Goal: Task Accomplishment & Management: Complete application form

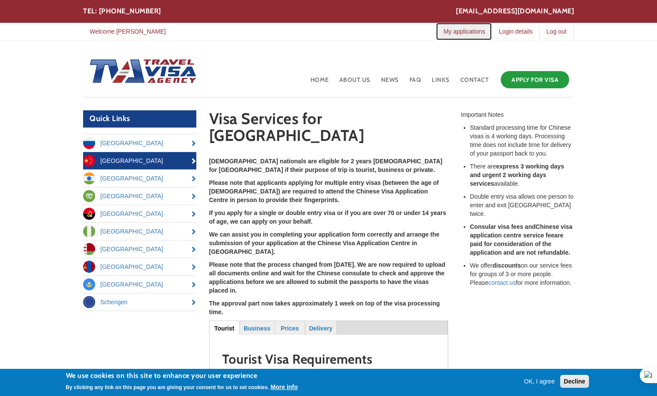
click at [462, 32] on link "My applications" at bounding box center [464, 31] width 56 height 17
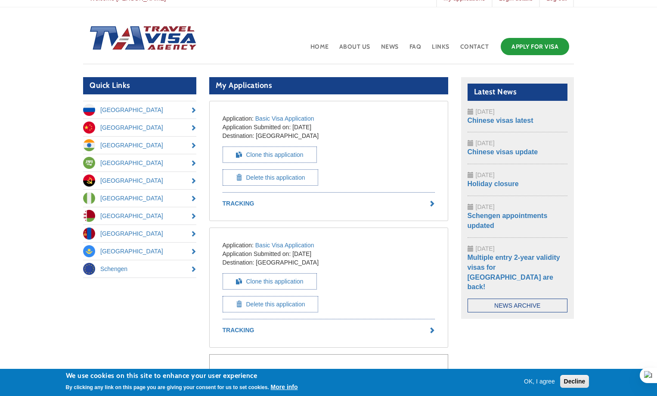
scroll to position [43, 0]
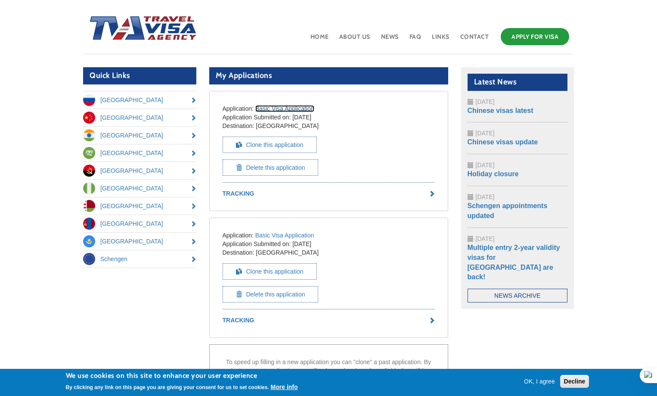
click at [268, 106] on link "Basic Visa Application" at bounding box center [284, 108] width 59 height 7
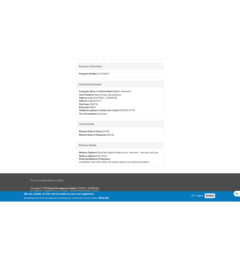
scroll to position [451, 0]
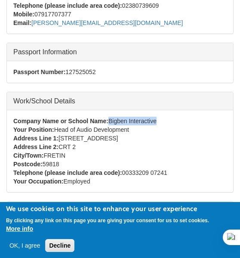
drag, startPoint x: 110, startPoint y: 118, endPoint x: 164, endPoint y: 119, distance: 53.4
click at [164, 119] on div "Company Name or School Name: Bigben Interactive" at bounding box center [120, 121] width 214 height 9
copy div "Bigben Interactive"
drag, startPoint x: 62, startPoint y: 137, endPoint x: 133, endPoint y: 139, distance: 71.1
click at [140, 139] on div "Address Line 1: 396, Rue de la Voyette" at bounding box center [120, 138] width 214 height 9
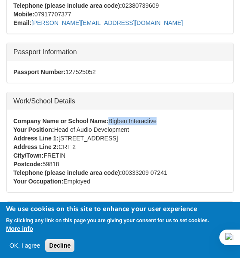
copy div "396, Rue de la Voyette"
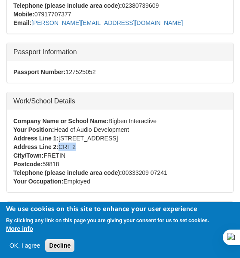
drag, startPoint x: 61, startPoint y: 147, endPoint x: 80, endPoint y: 148, distance: 19.4
click at [80, 148] on div "Address Line 2: CRT 2" at bounding box center [120, 147] width 214 height 9
copy div "CRT 2"
drag, startPoint x: 56, startPoint y: 155, endPoint x: 78, endPoint y: 155, distance: 21.5
click at [78, 155] on div "City/Town: FRETIN" at bounding box center [120, 155] width 214 height 9
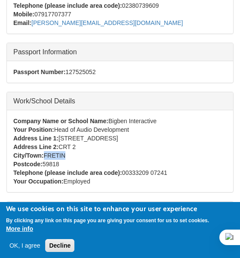
copy div "FRETIN"
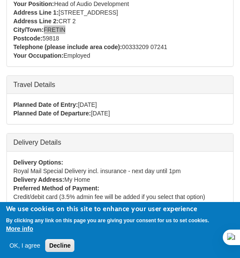
scroll to position [494, 0]
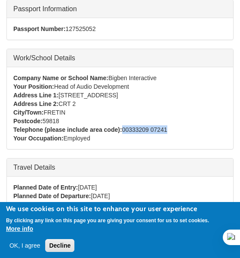
drag, startPoint x: 124, startPoint y: 130, endPoint x: 164, endPoint y: 129, distance: 40.9
click at [175, 130] on div "Telephone (please include area code): 00333209 07241" at bounding box center [120, 129] width 214 height 9
copy div "00333209 07241"
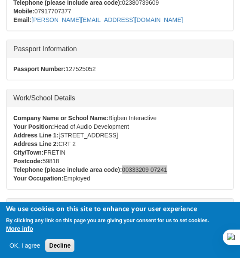
scroll to position [451, 0]
